Goal: Check status: Check status

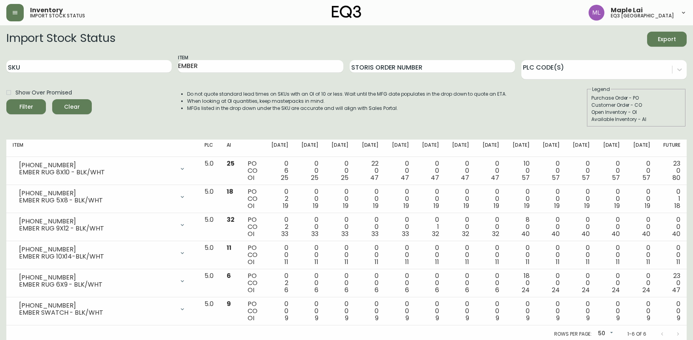
scroll to position [2, 0]
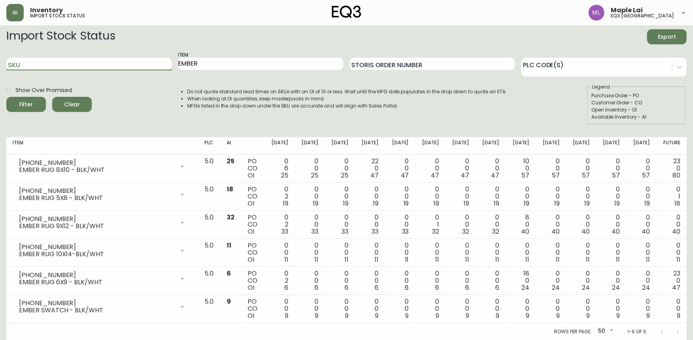
click at [85, 64] on input "SKU" at bounding box center [88, 64] width 165 height 13
paste input "[PHONE_NUMBER]"
type input "[PHONE_NUMBER]"
click at [6, 97] on button "Filter" at bounding box center [26, 104] width 40 height 15
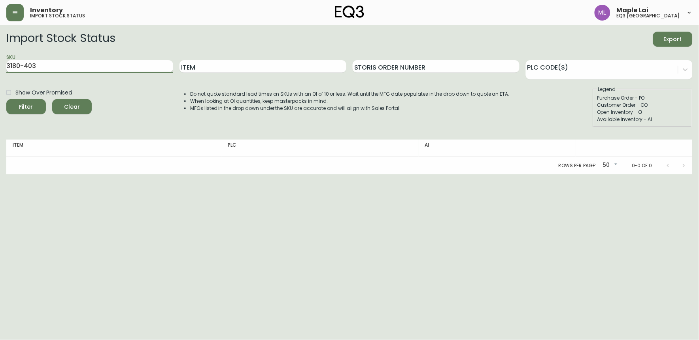
type input "3180-403"
click at [6, 99] on button "Filter" at bounding box center [26, 106] width 40 height 15
